Goal: Find contact information: Find contact information

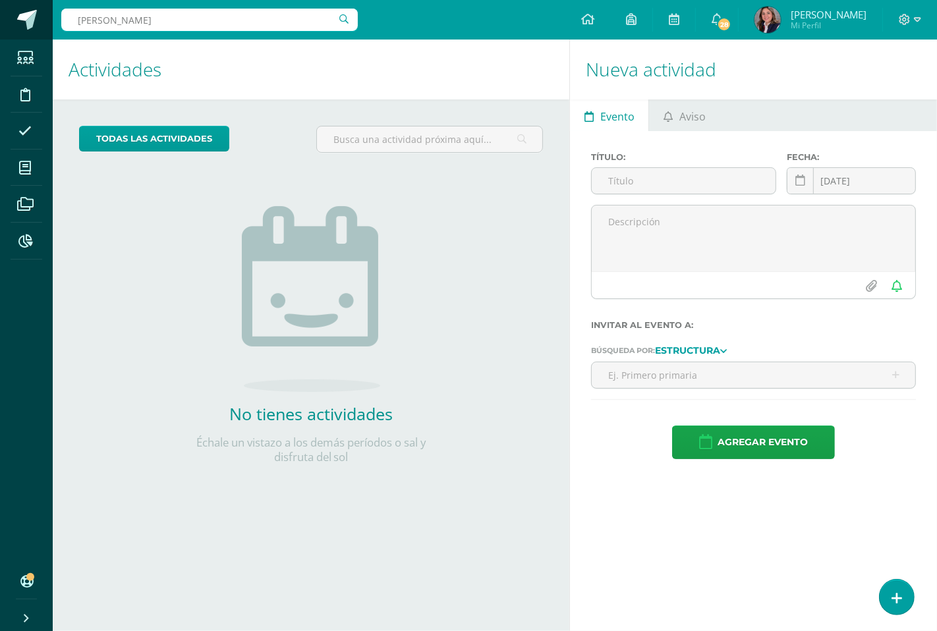
drag, startPoint x: 275, startPoint y: 24, endPoint x: 5, endPoint y: 24, distance: 270.0
click at [0, 24] on body "Estudiantes Disciplina Asistencia Mis cursos Archivos Reportes Soporte Ayuda Re…" at bounding box center [468, 315] width 937 height 631
type input "IRE"
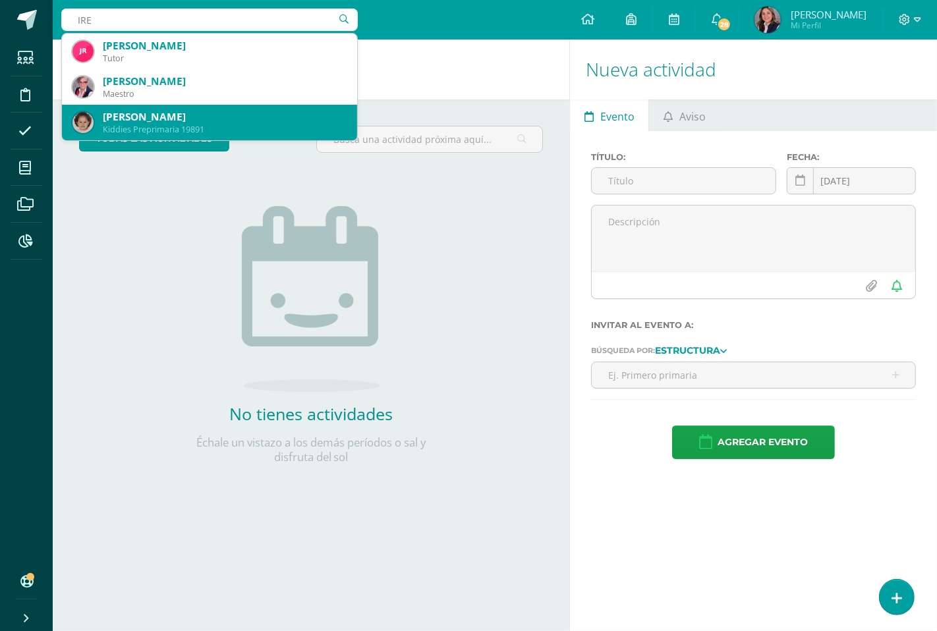
click at [209, 119] on div "Irene Pineda García-Salas" at bounding box center [225, 117] width 244 height 14
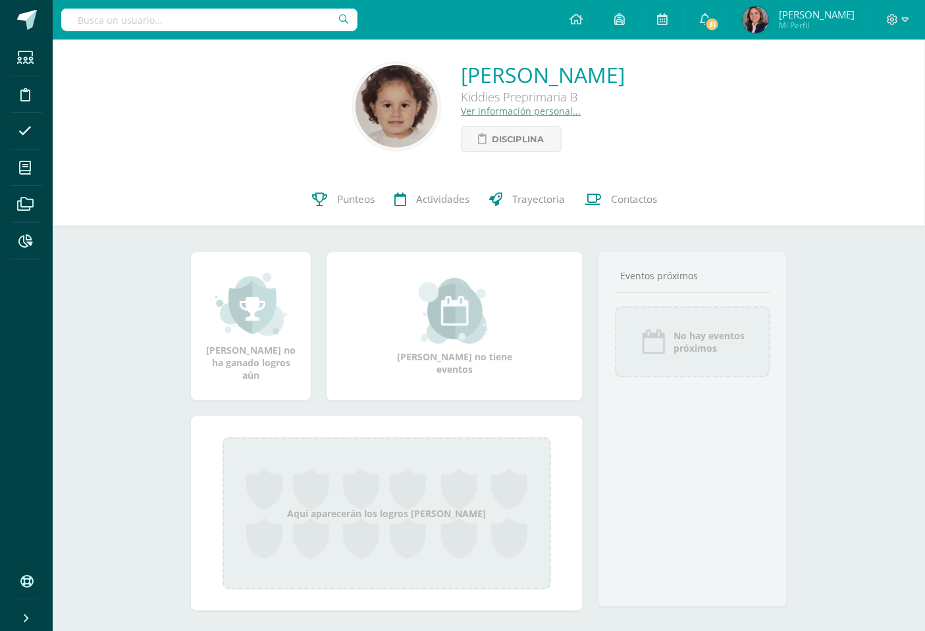
click at [462, 110] on link "Ver información personal..." at bounding box center [522, 111] width 120 height 13
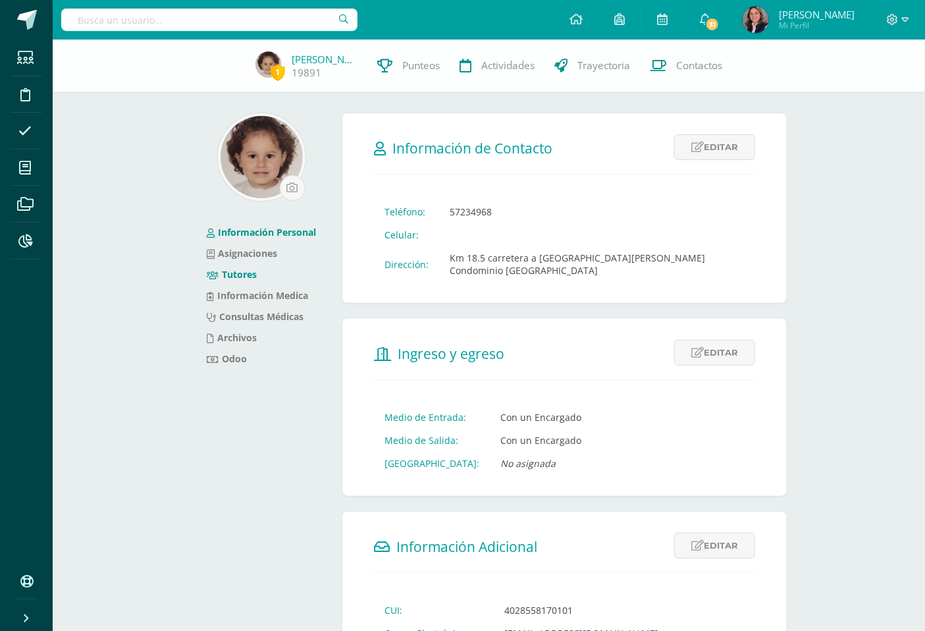
click at [234, 270] on link "Tutores" at bounding box center [232, 274] width 50 height 13
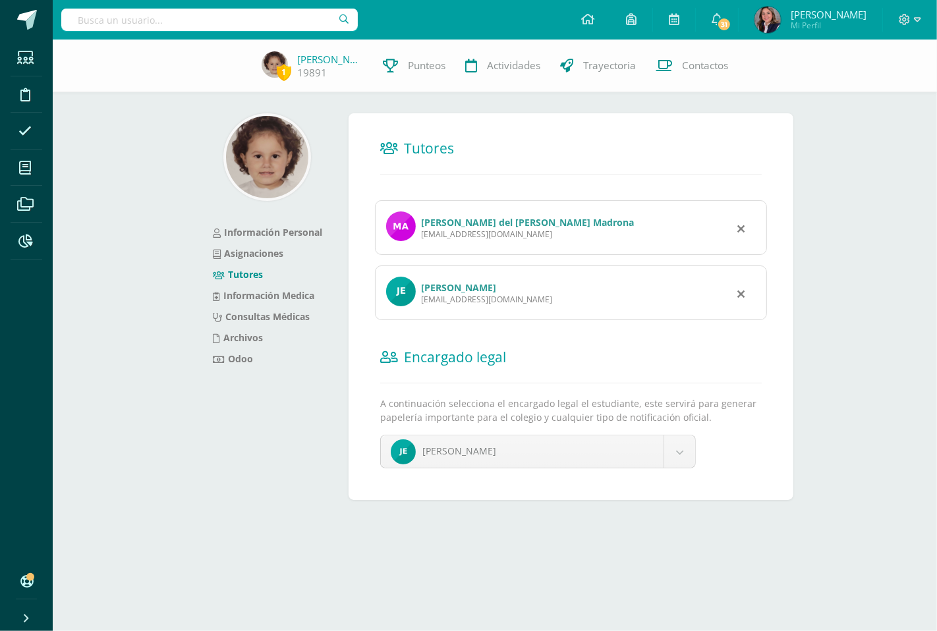
drag, startPoint x: 528, startPoint y: 235, endPoint x: 420, endPoint y: 234, distance: 108.7
click at [420, 234] on div "María del Rocío García-Salas Madrona garciasalasrocio1@gmail.com" at bounding box center [571, 227] width 392 height 55
copy div "garciasalasrocio1@gmail.com"
click at [166, 20] on input "text" at bounding box center [209, 20] width 296 height 22
type input "abdalla"
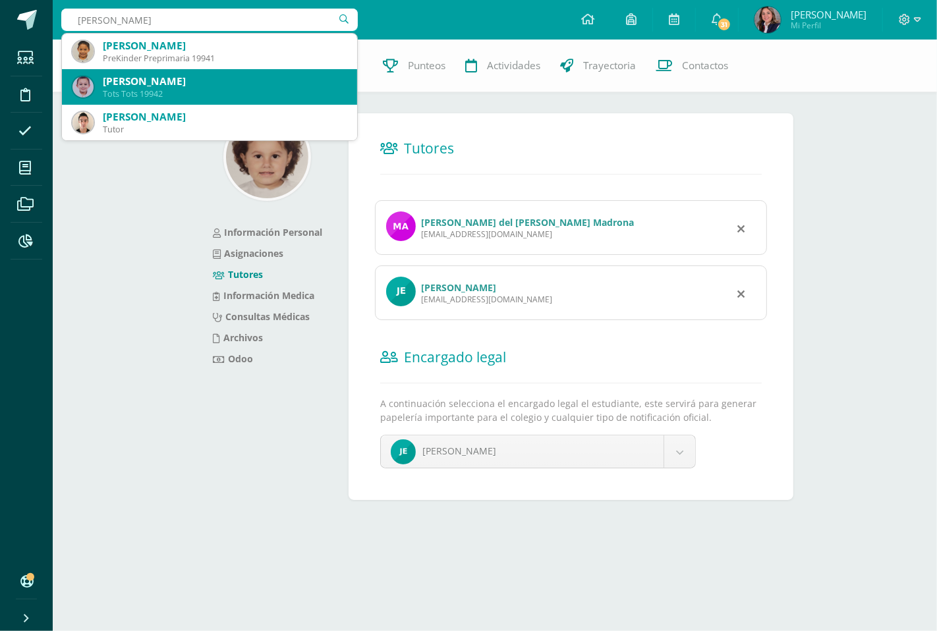
click at [153, 79] on div "Adrián Abdalla Padilla" at bounding box center [225, 81] width 244 height 14
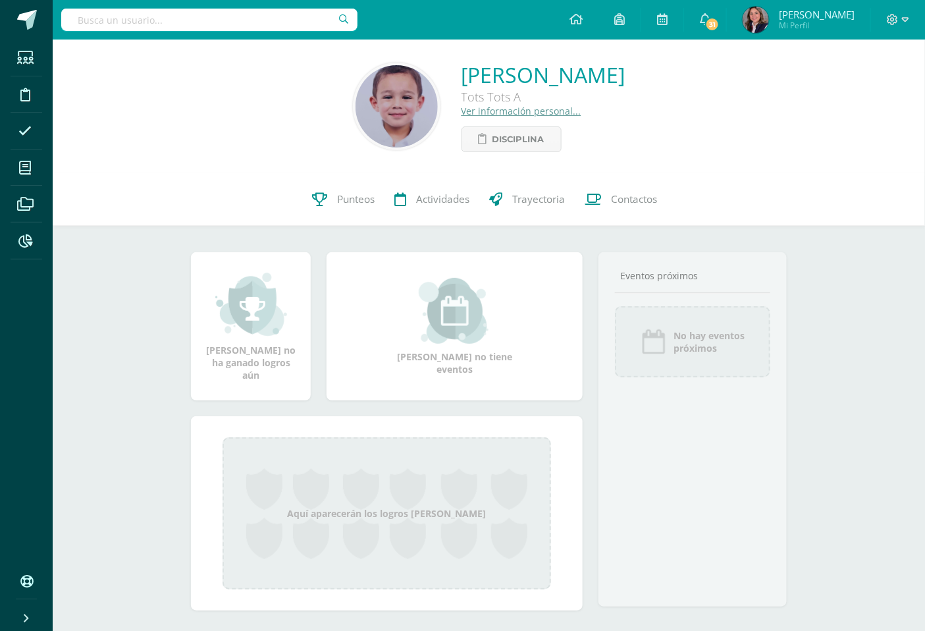
click at [510, 106] on link "Ver información personal..." at bounding box center [522, 111] width 120 height 13
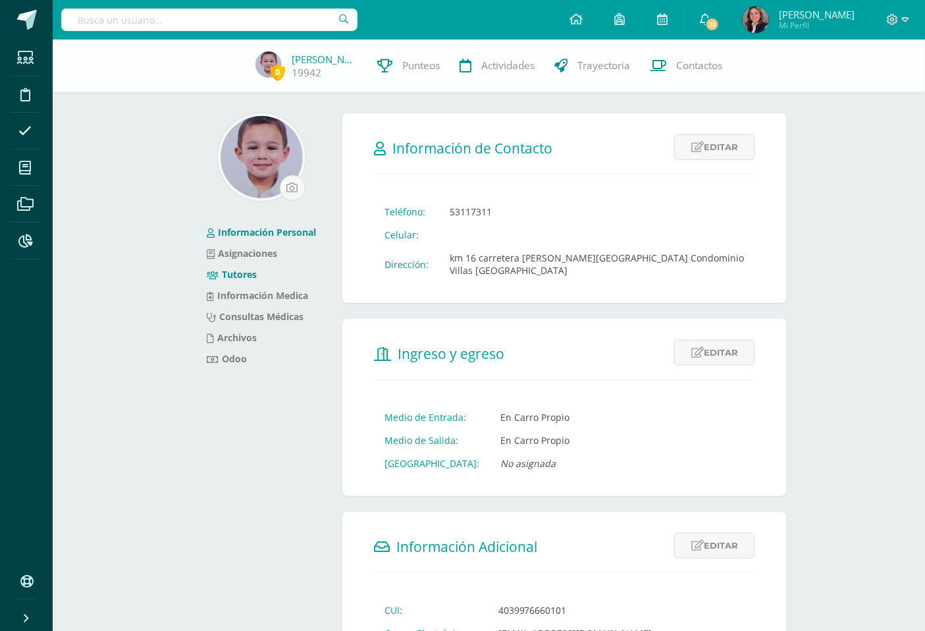
click at [246, 273] on link "Tutores" at bounding box center [232, 274] width 50 height 13
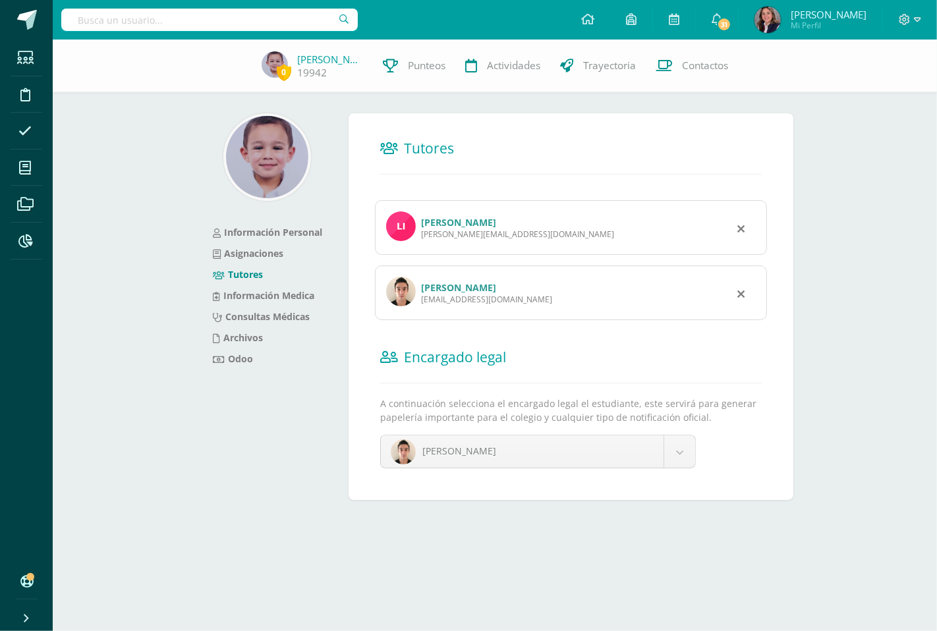
click at [475, 222] on link "[PERSON_NAME]" at bounding box center [458, 222] width 75 height 13
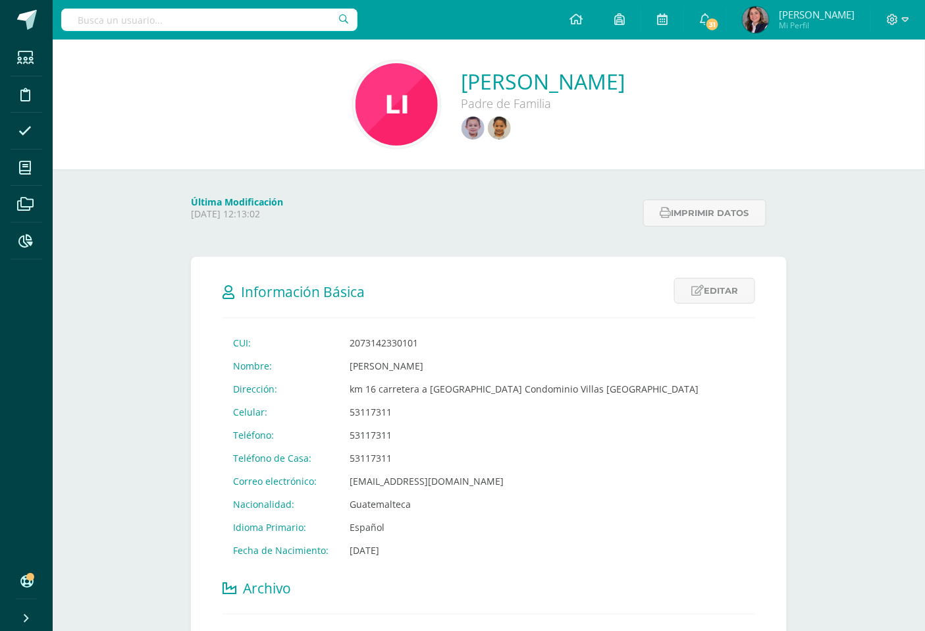
drag, startPoint x: 463, startPoint y: 364, endPoint x: 337, endPoint y: 365, distance: 125.8
click at [339, 365] on td "[PERSON_NAME]" at bounding box center [524, 365] width 370 height 23
copy td "Lisi Raquel Padilla Gonzalez"
click at [313, 3] on div at bounding box center [209, 20] width 296 height 40
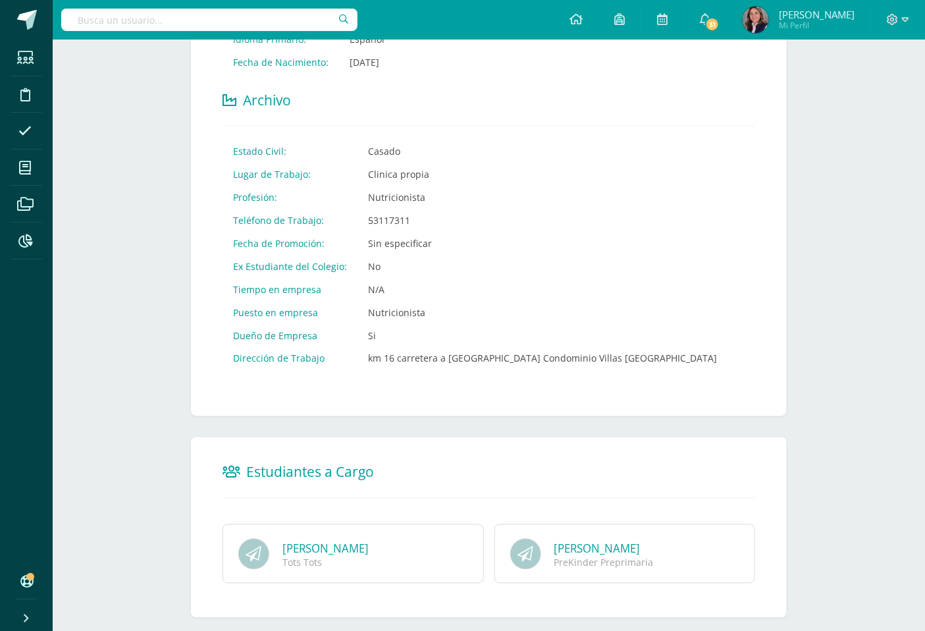
scroll to position [519, 0]
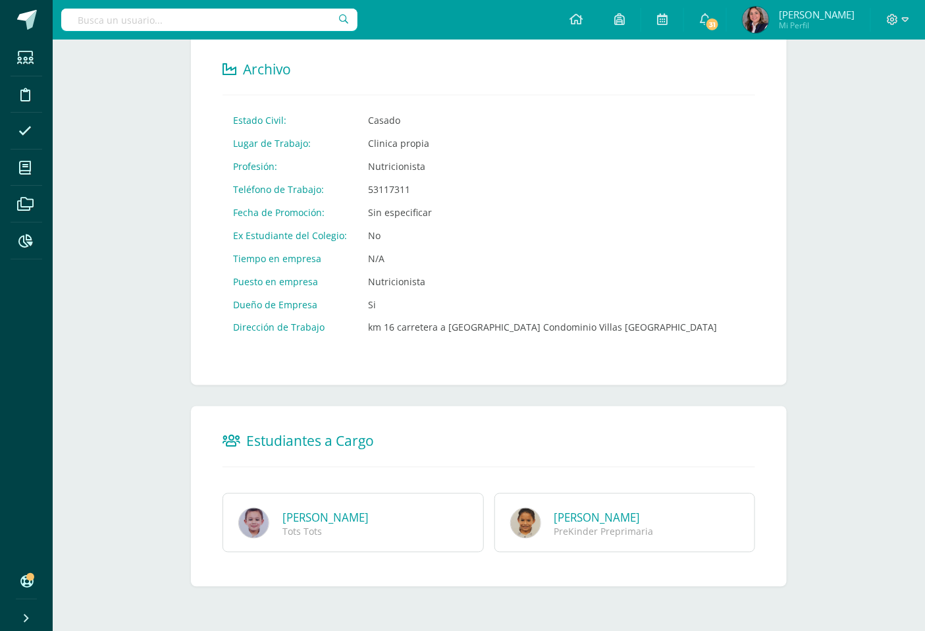
click at [275, 18] on input "text" at bounding box center [209, 20] width 296 height 22
type input "ines zepeda"
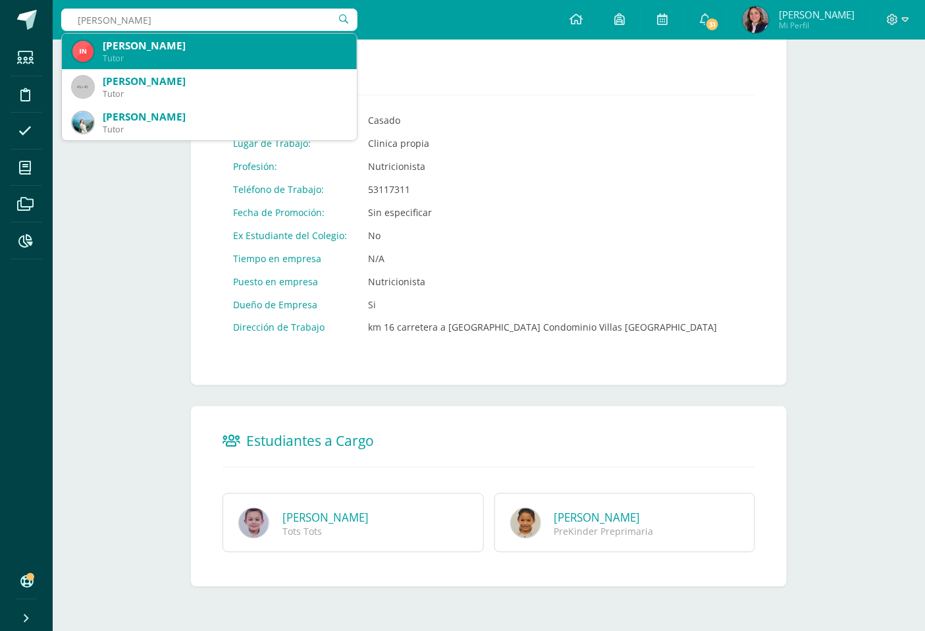
click at [190, 41] on div "Inés Zepeda Arroyave de Casasola" at bounding box center [225, 46] width 244 height 14
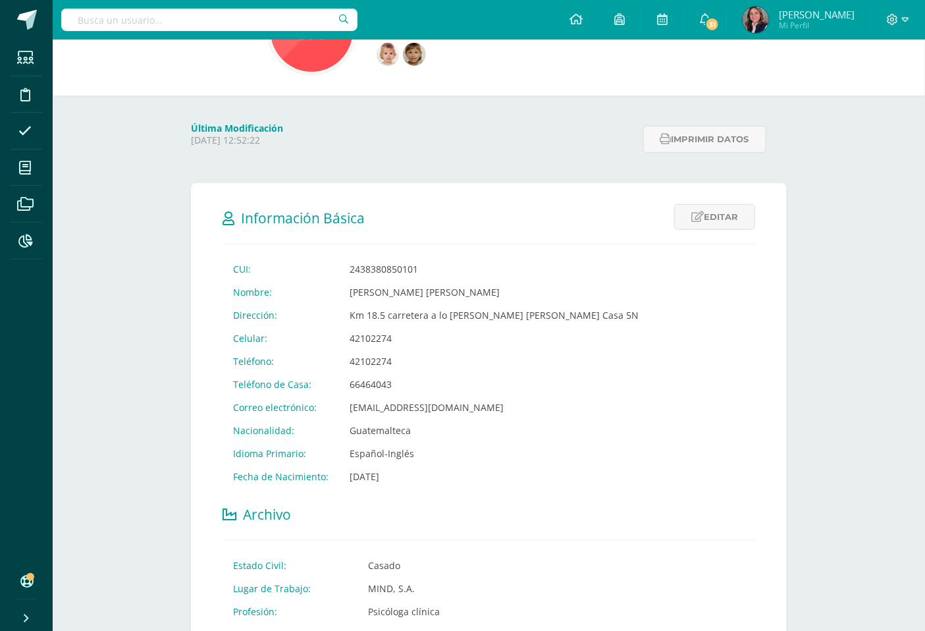
scroll to position [73, 0]
click at [493, 291] on td "[PERSON_NAME] [PERSON_NAME]" at bounding box center [494, 292] width 310 height 23
drag, startPoint x: 491, startPoint y: 290, endPoint x: 346, endPoint y: 294, distance: 144.3
click at [346, 294] on td "[PERSON_NAME] [PERSON_NAME]" at bounding box center [494, 292] width 310 height 23
copy td "Inés Zepeda Arroyave de Casasola"
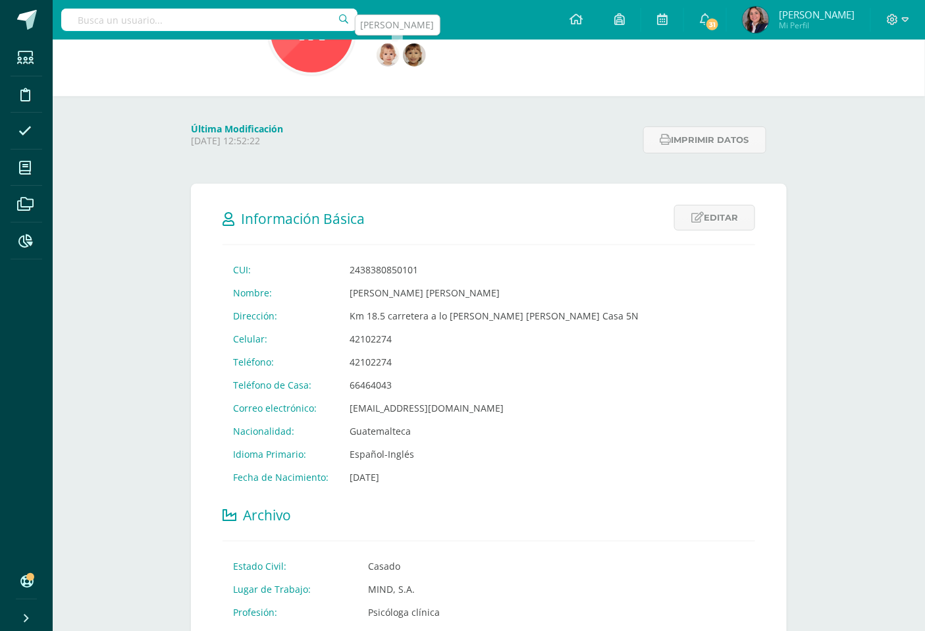
click at [414, 49] on img at bounding box center [414, 54] width 23 height 23
click at [413, 49] on img at bounding box center [414, 54] width 23 height 23
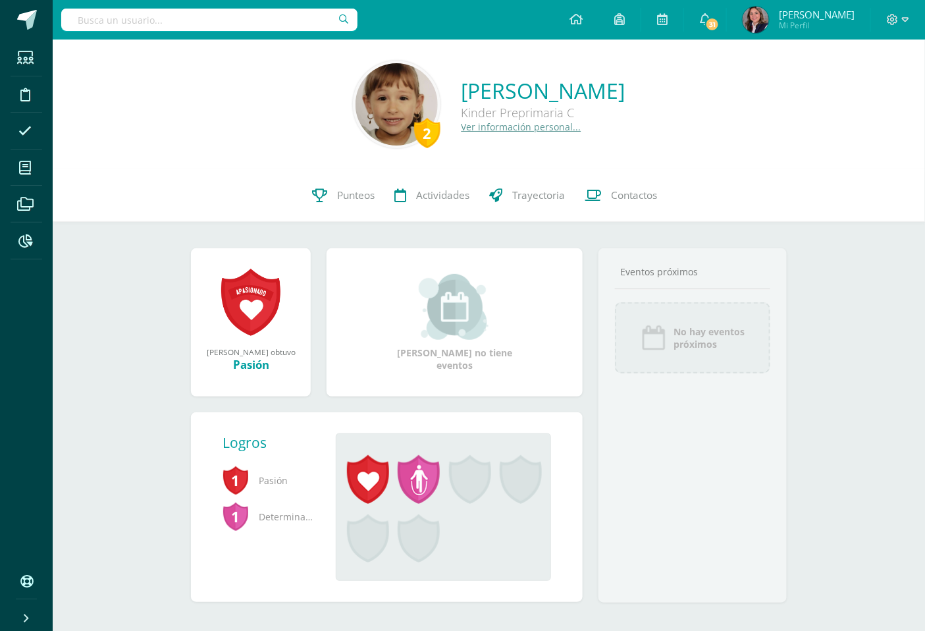
click at [462, 121] on link "Ver información personal..." at bounding box center [522, 127] width 120 height 13
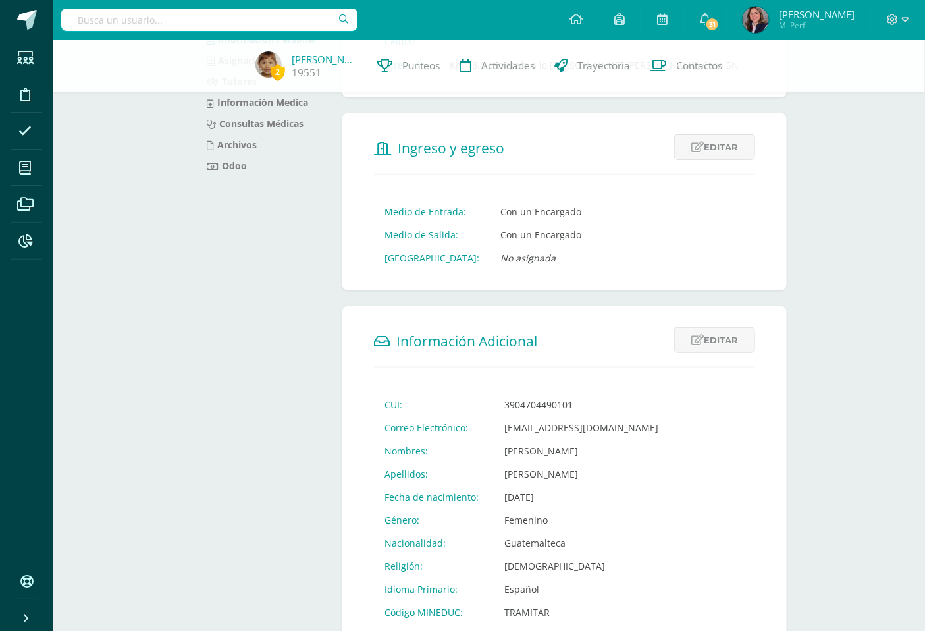
scroll to position [219, 0]
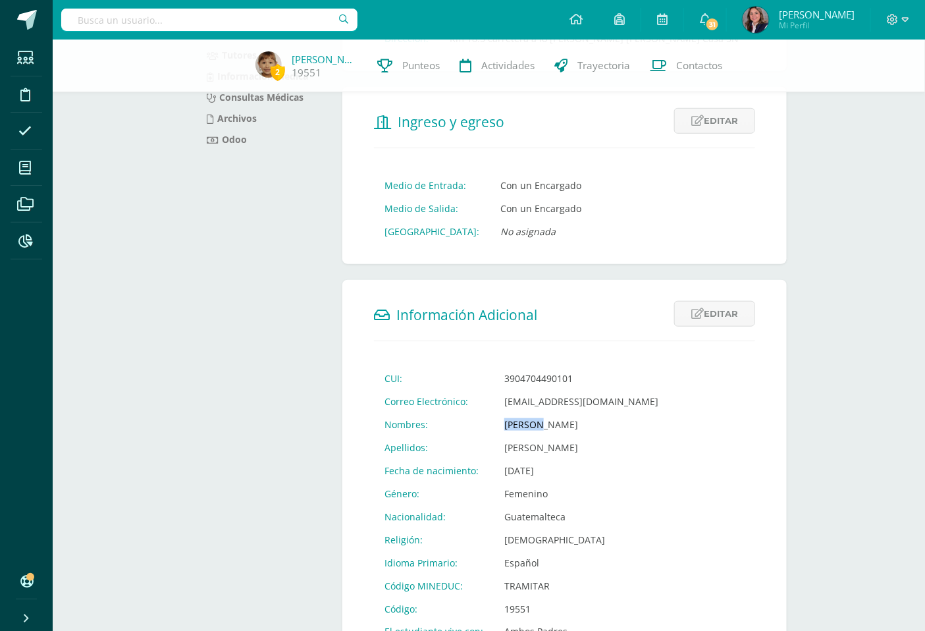
drag, startPoint x: 503, startPoint y: 420, endPoint x: 518, endPoint y: 418, distance: 16.0
click at [541, 423] on td "[PERSON_NAME]" at bounding box center [581, 424] width 175 height 23
copy td "[PERSON_NAME]"
